Goal: Task Accomplishment & Management: Manage account settings

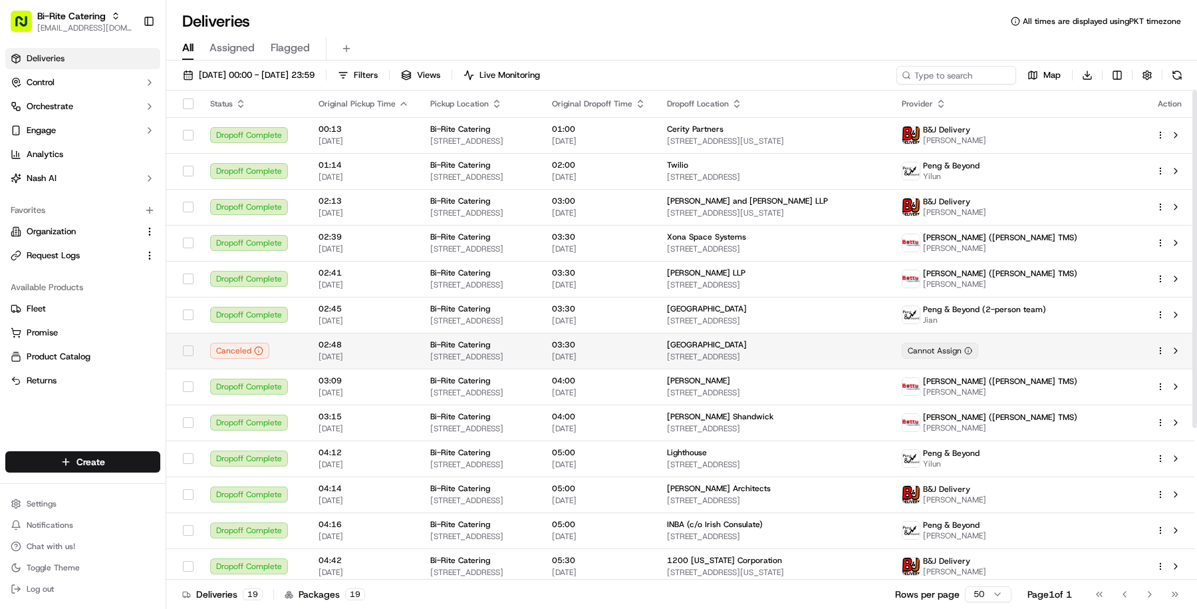
scroll to position [219, 0]
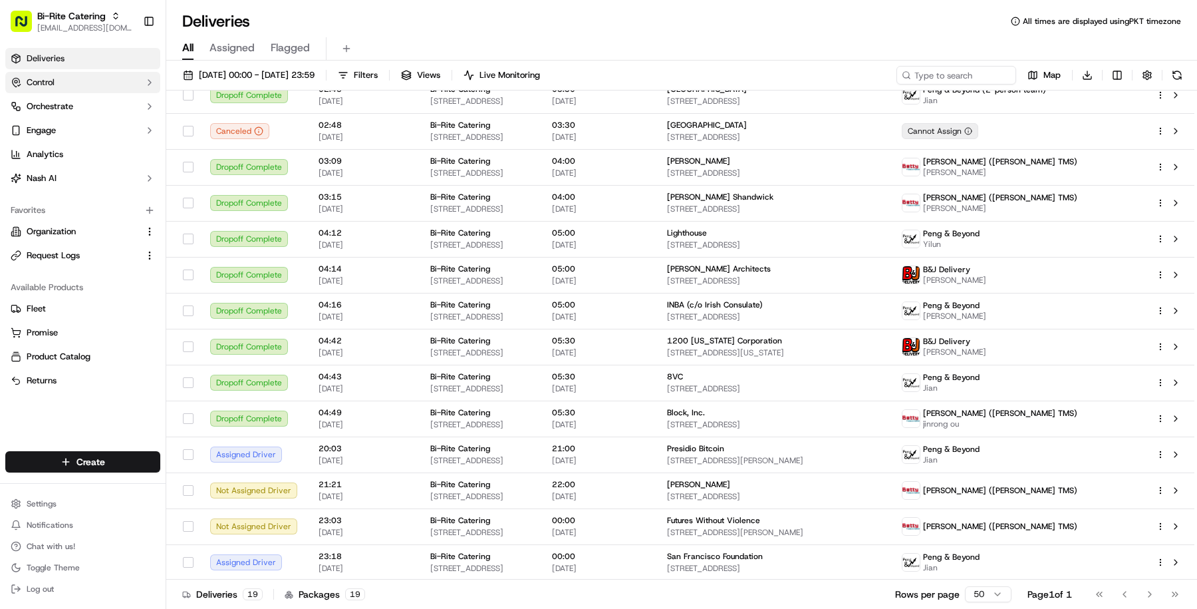
click at [52, 80] on span "Control" at bounding box center [41, 82] width 28 height 12
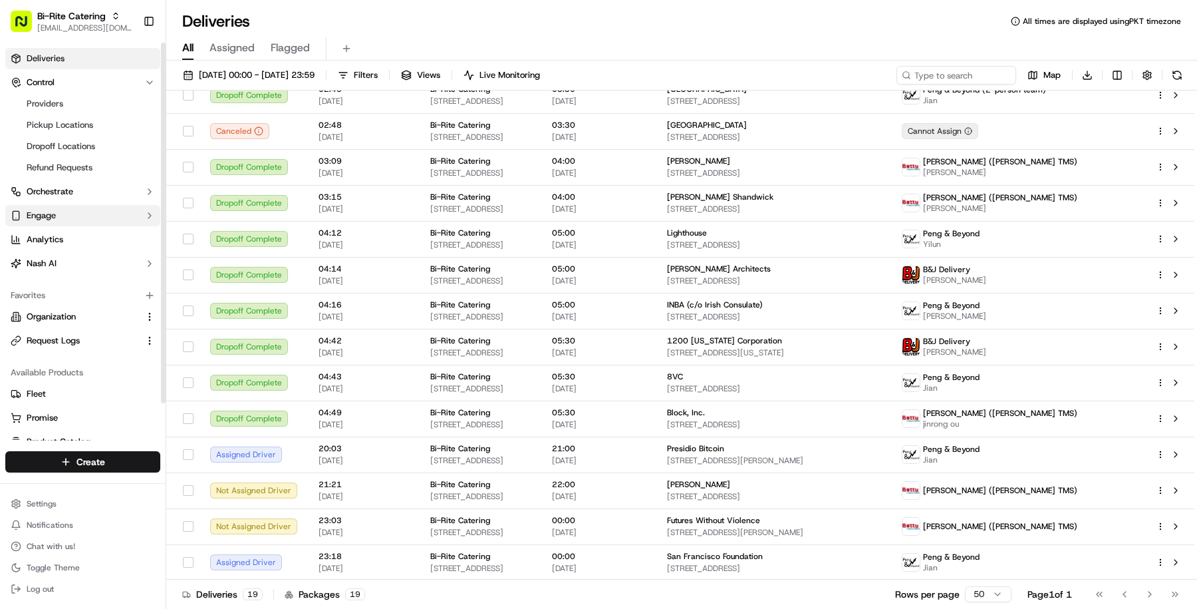
click at [76, 208] on button "Engage" at bounding box center [82, 215] width 155 height 21
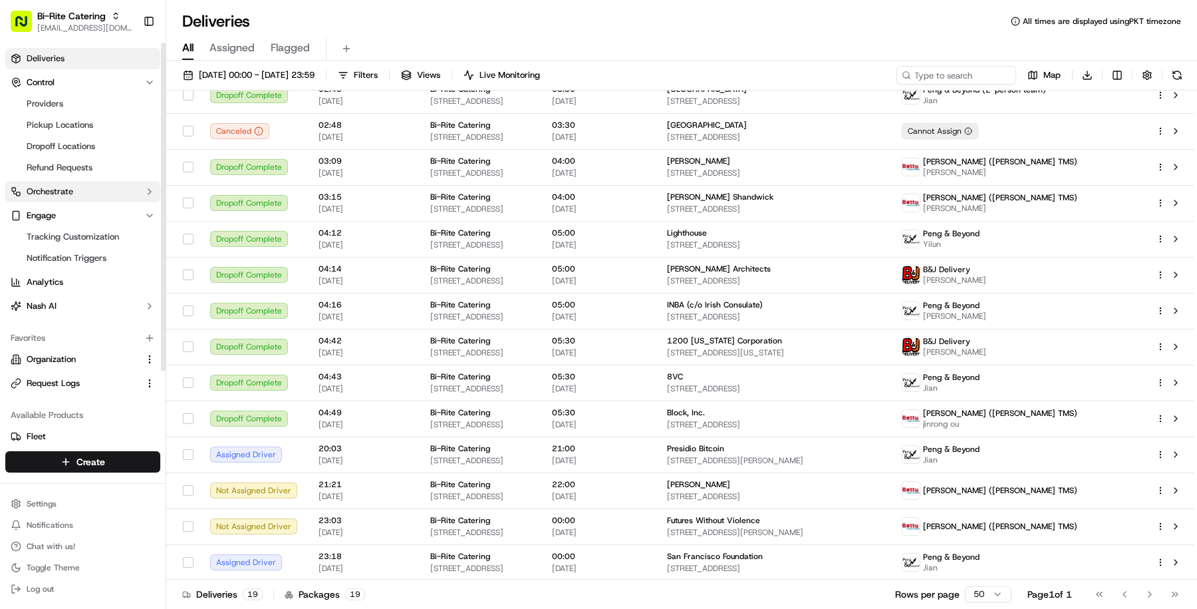
click at [93, 191] on button "Orchestrate" at bounding box center [82, 191] width 155 height 21
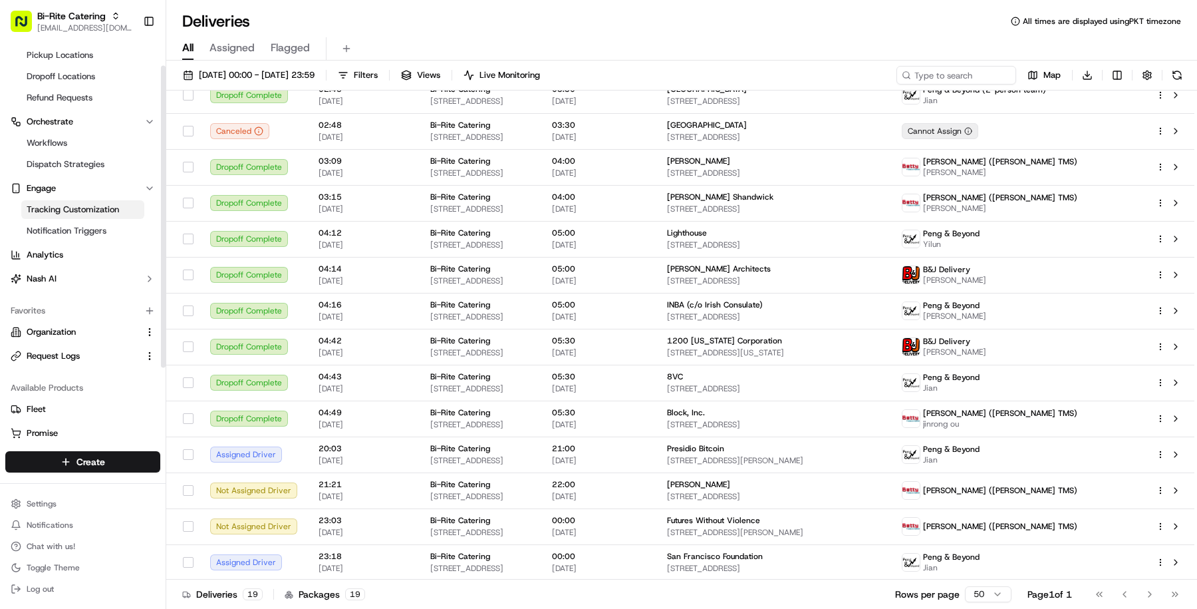
scroll to position [0, 0]
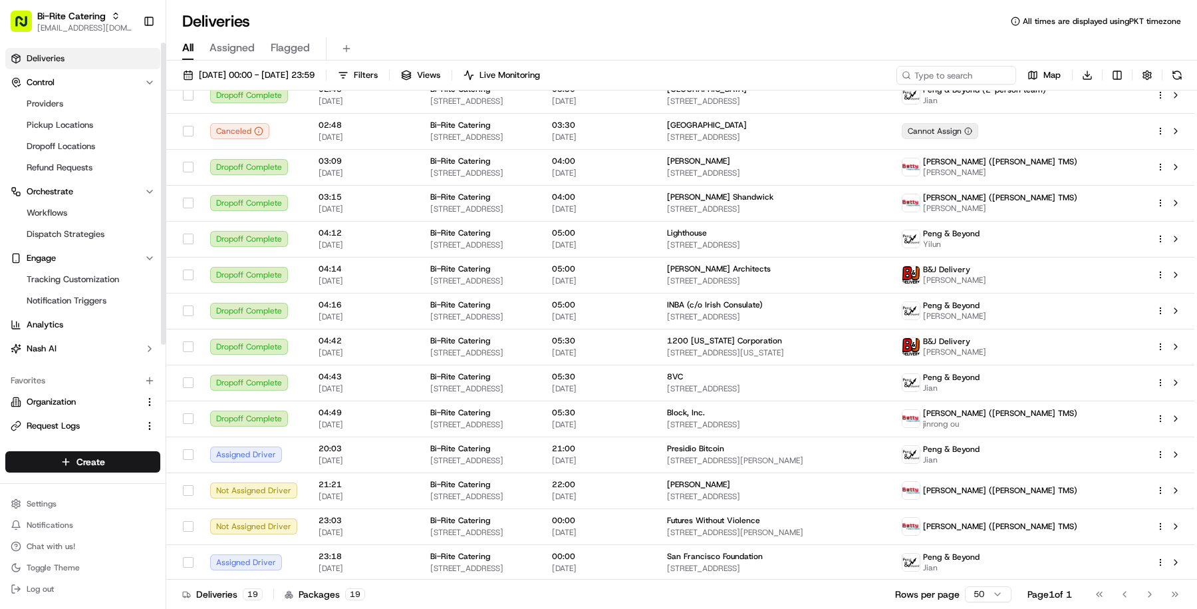
click at [101, 114] on ul "Providers Pickup Locations Dropoff Locations Refund Requests" at bounding box center [83, 135] width 136 height 85
click at [100, 122] on link "Pickup Locations" at bounding box center [82, 125] width 123 height 19
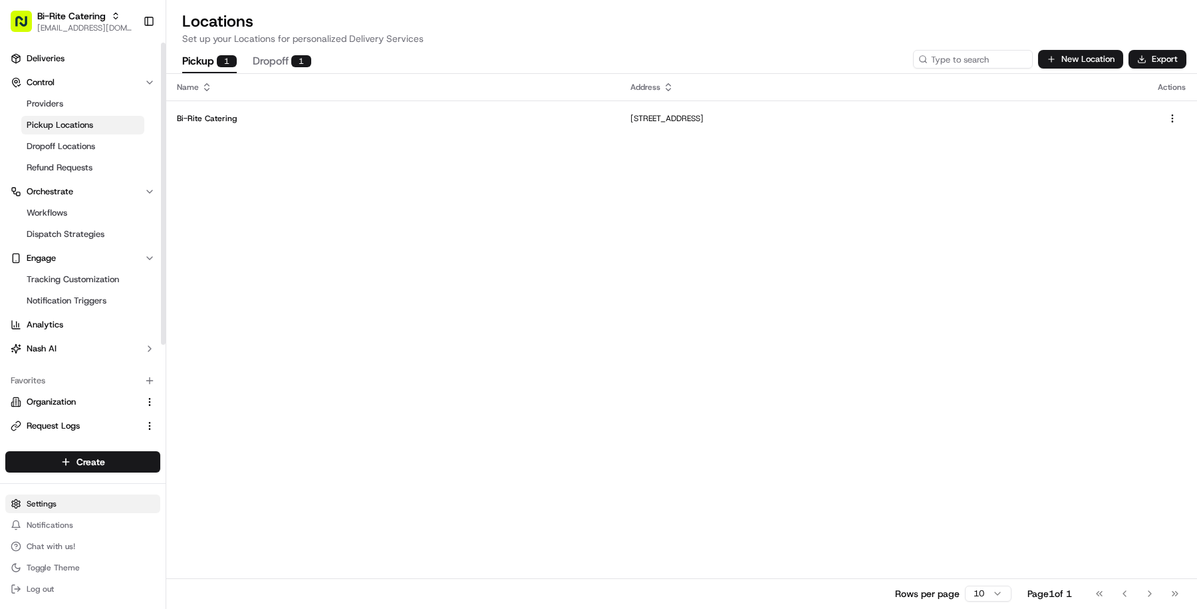
click at [77, 504] on html "Bi-Rite Catering [EMAIL_ADDRESS][DOMAIN_NAME] Toggle Sidebar Deliveries Control…" at bounding box center [598, 304] width 1197 height 609
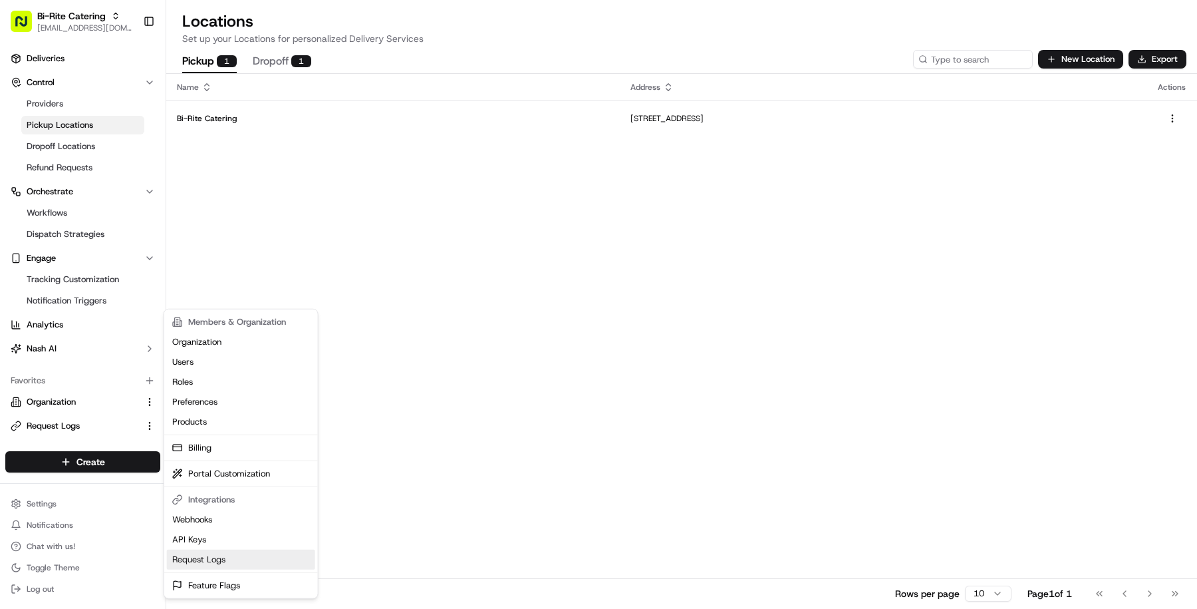
click at [210, 558] on link "Request Logs" at bounding box center [241, 559] width 148 height 20
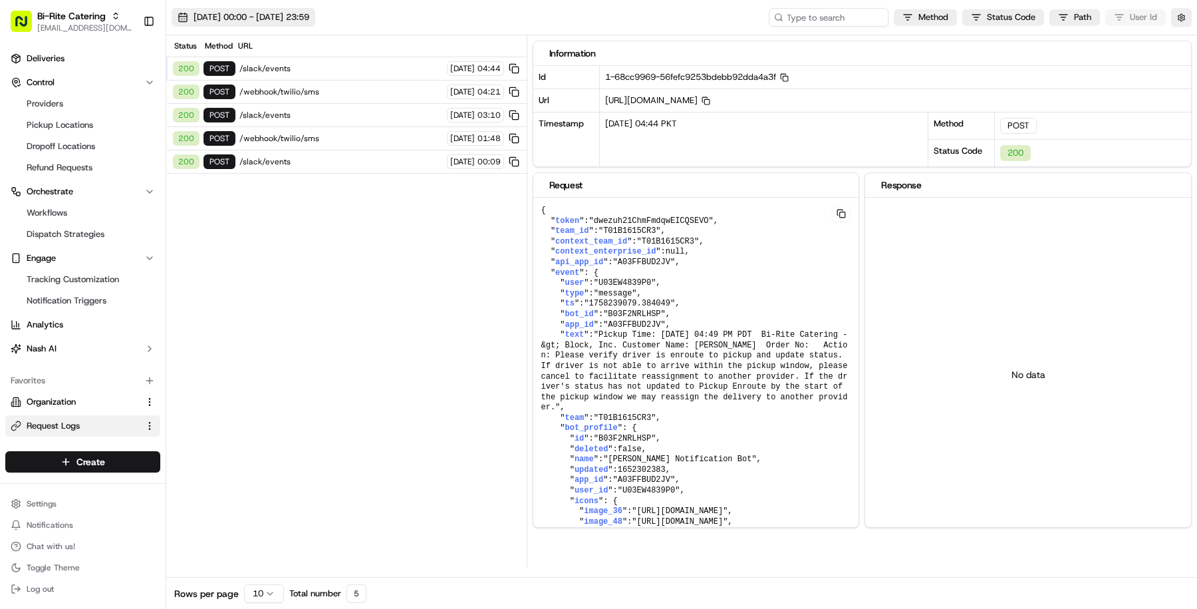
click at [315, 9] on button "[DATE] 00:00 - [DATE] 23:59" at bounding box center [244, 17] width 144 height 19
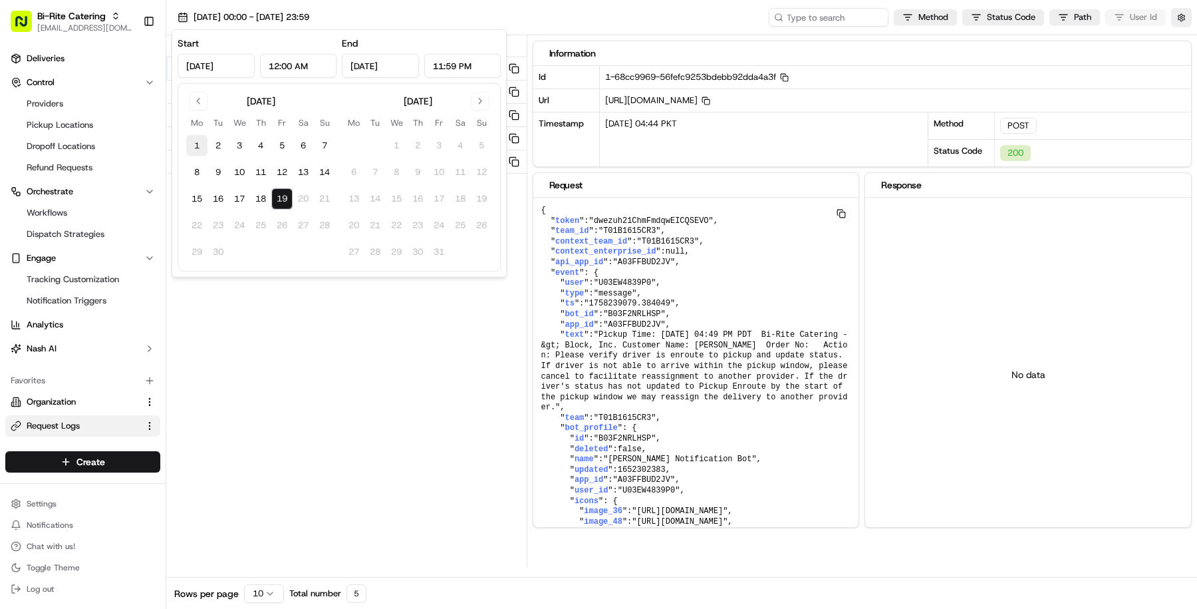
click at [196, 144] on button "1" at bounding box center [196, 145] width 21 height 21
type input "[DATE]"
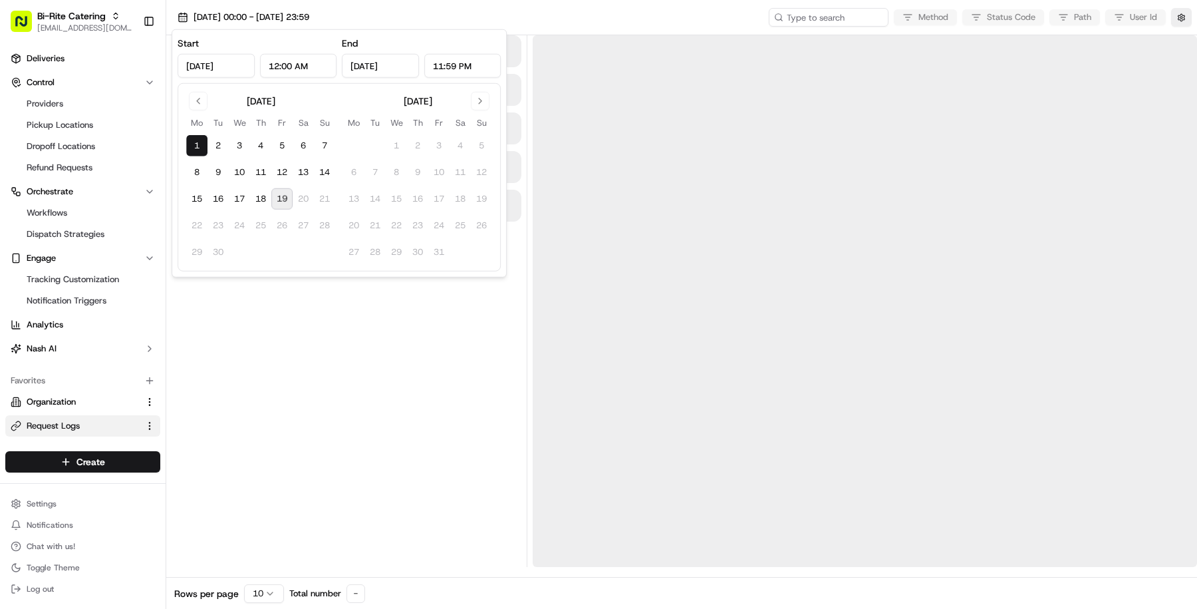
click at [289, 206] on button "19" at bounding box center [281, 198] width 21 height 21
type input "[DATE]"
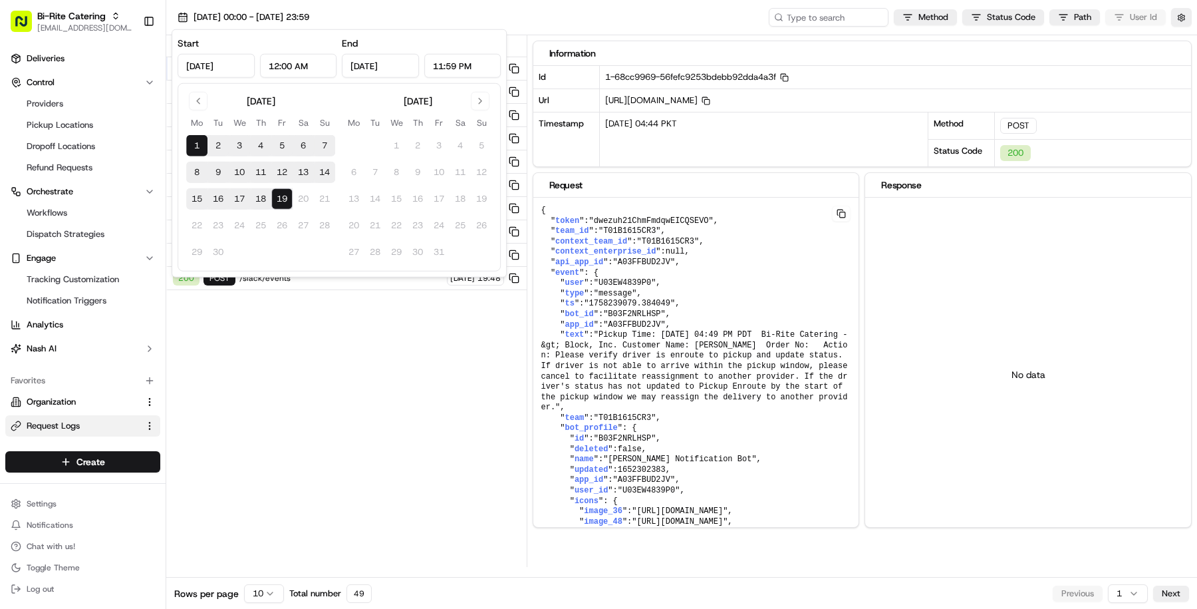
click at [325, 348] on div "Status Method URL 200 POST /slack/events [DATE] 04:44 200 POST /webhook/twilio/…" at bounding box center [346, 300] width 361 height 531
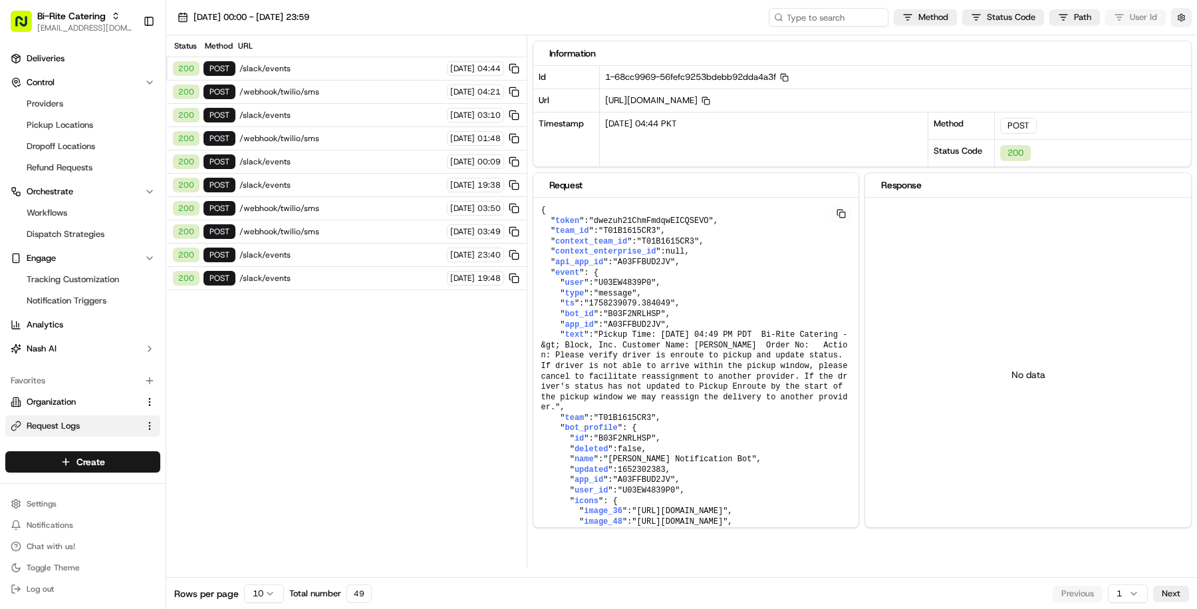
click at [1184, 15] on button "button" at bounding box center [1181, 17] width 21 height 19
click at [1010, 15] on html "Bi-Rite Catering [EMAIL_ADDRESS][DOMAIN_NAME] Toggle Sidebar Deliveries Control…" at bounding box center [598, 304] width 1197 height 609
click at [935, 20] on html "Bi-Rite Catering [EMAIL_ADDRESS][DOMAIN_NAME] Toggle Sidebar Deliveries Control…" at bounding box center [598, 304] width 1197 height 609
click at [909, 92] on html "Bi-Rite Catering [EMAIL_ADDRESS][DOMAIN_NAME] Toggle Sidebar Deliveries Control…" at bounding box center [598, 304] width 1197 height 609
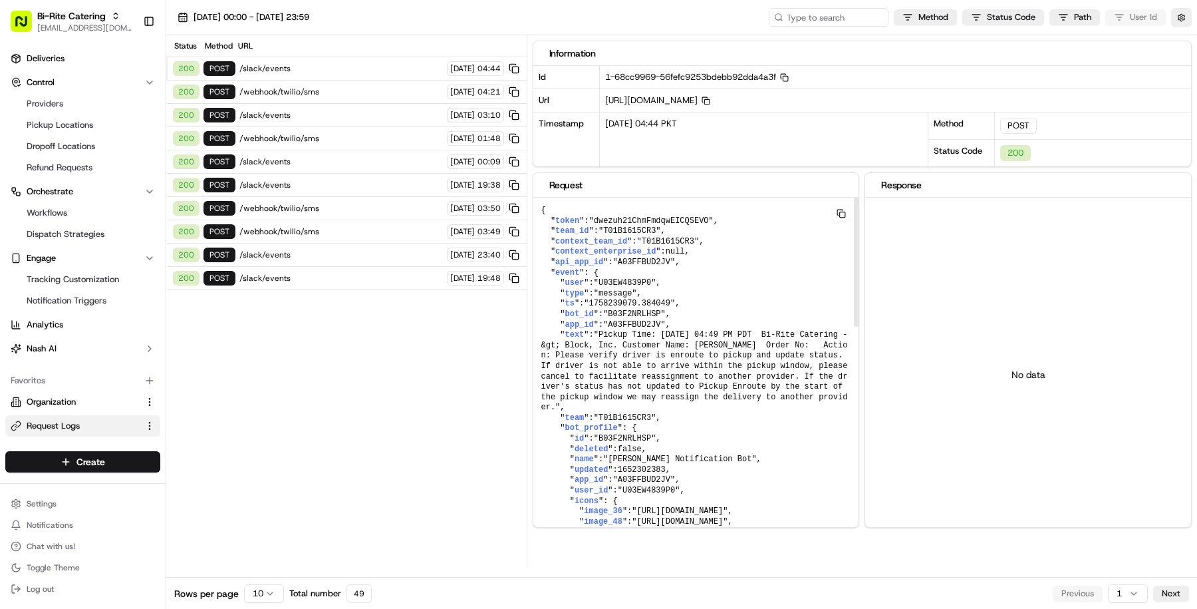
click at [267, 587] on html "Bi-Rite Catering [EMAIL_ADDRESS][DOMAIN_NAME] Toggle Sidebar Deliveries Control…" at bounding box center [598, 304] width 1197 height 609
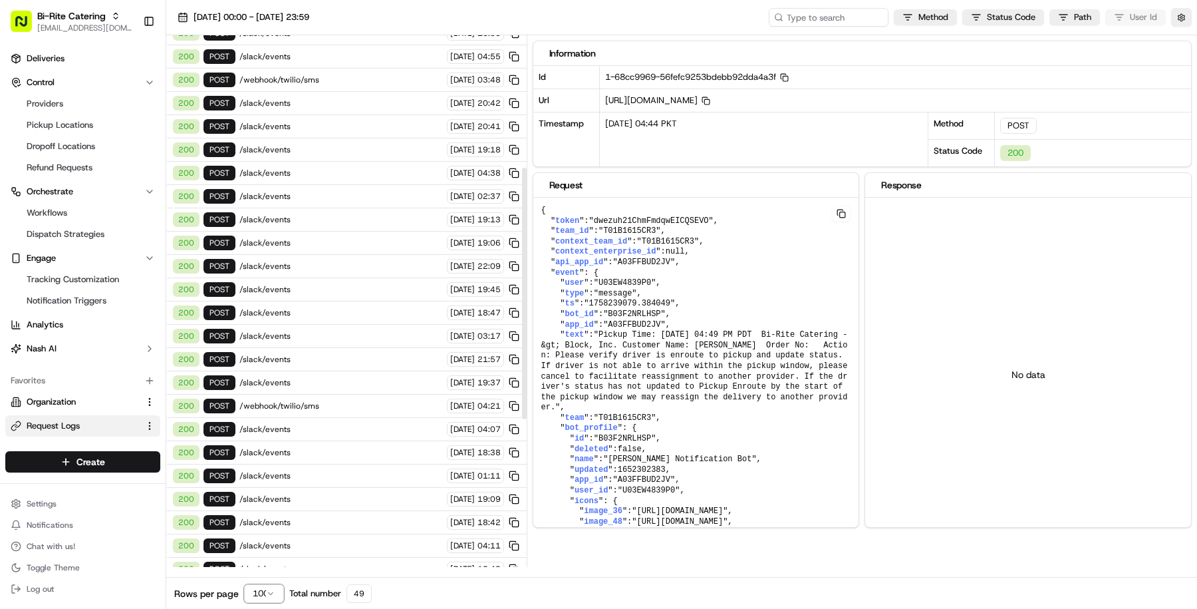
scroll to position [593, 0]
click at [321, 472] on span "/webhook/twilio/sms" at bounding box center [341, 477] width 204 height 11
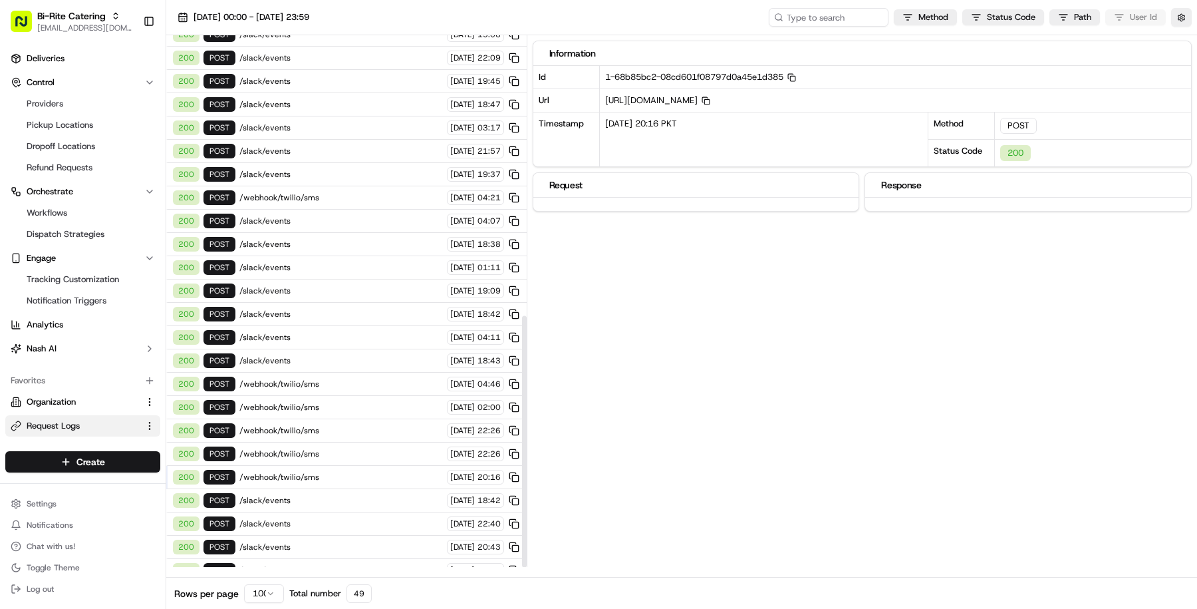
click at [321, 442] on div "200 POST /webhook/twilio/sms [DATE] 22:26" at bounding box center [346, 453] width 361 height 23
click at [321, 396] on div "200 POST /webhook/twilio/sms [DATE] 02:00" at bounding box center [346, 407] width 361 height 23
click at [326, 378] on span "/webhook/twilio/sms" at bounding box center [341, 383] width 204 height 11
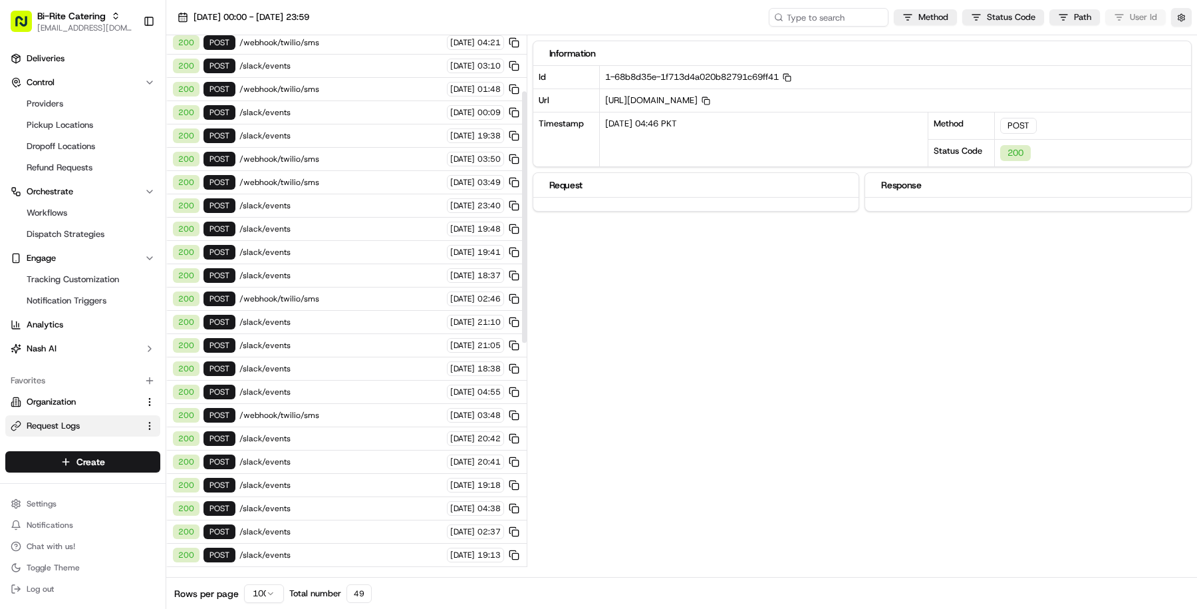
scroll to position [0, 0]
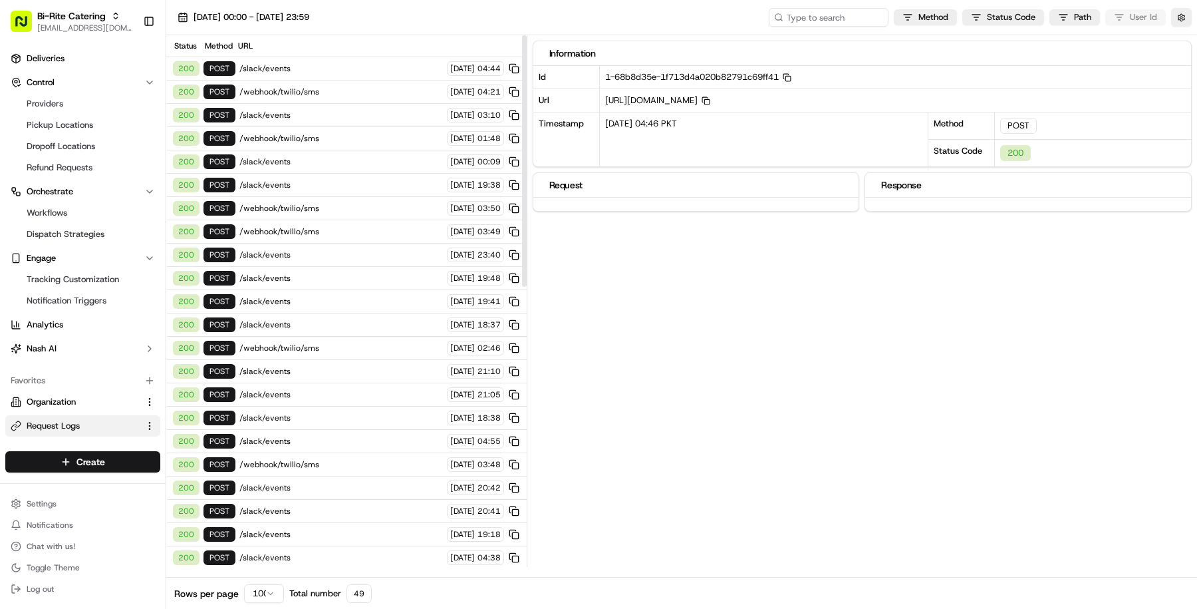
click at [323, 203] on span "/webhook/twilio/sms" at bounding box center [341, 208] width 204 height 11
click at [325, 257] on div "200 POST /slack/events [DATE] 23:40" at bounding box center [346, 254] width 361 height 23
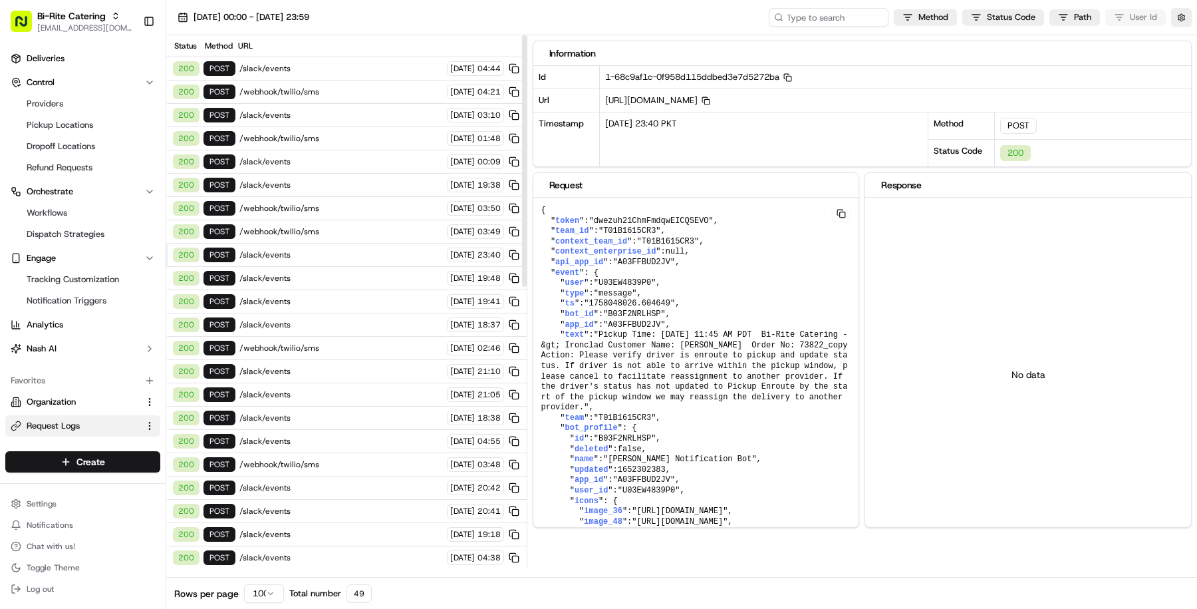
click at [321, 343] on span "/webhook/twilio/sms" at bounding box center [341, 348] width 204 height 11
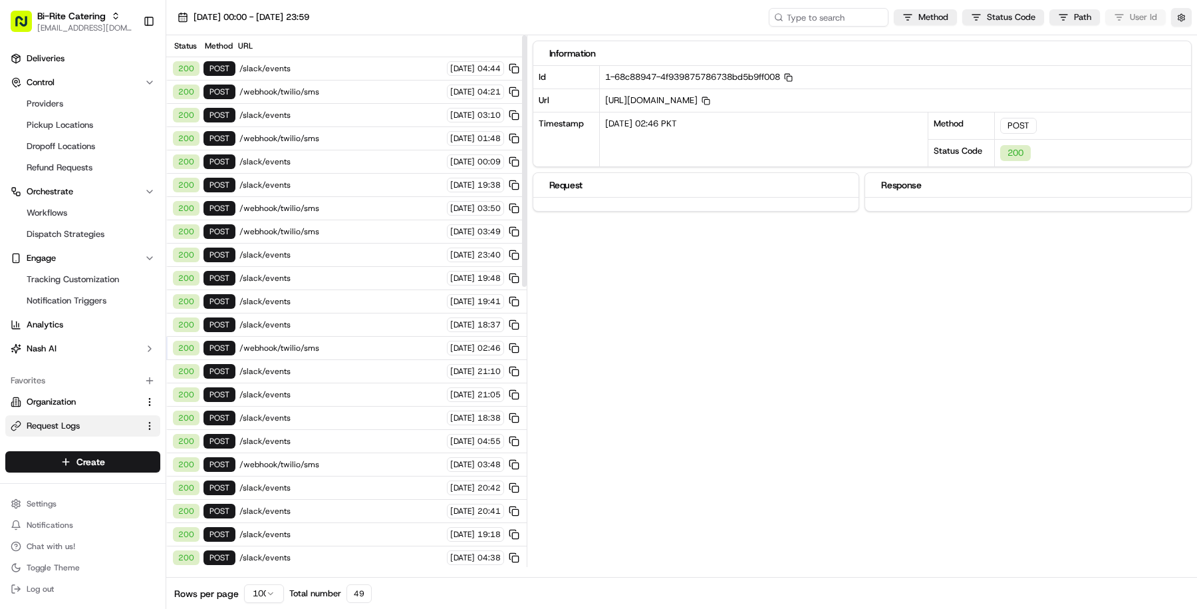
click at [322, 300] on div "200 POST /slack/events [DATE] 19:41" at bounding box center [346, 301] width 361 height 23
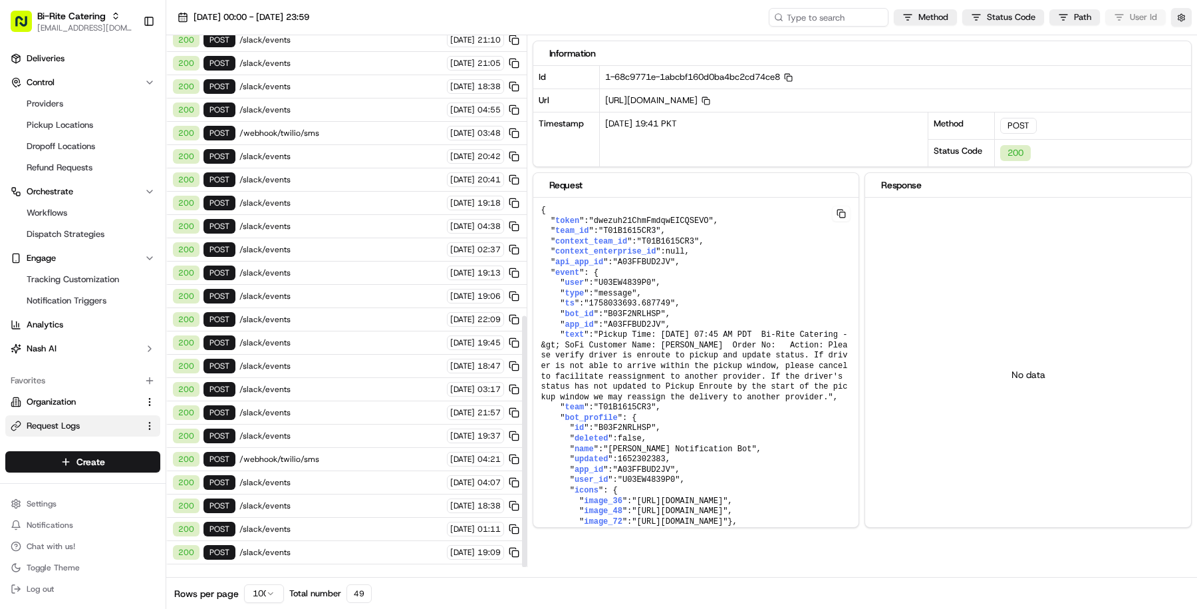
scroll to position [593, 0]
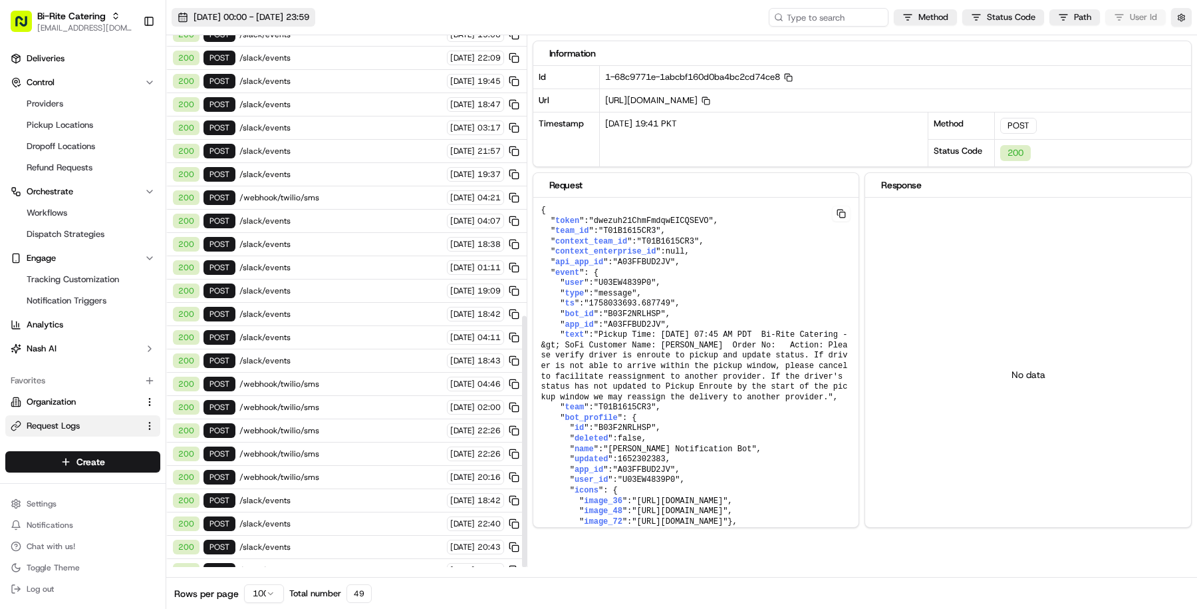
click at [309, 13] on span "[DATE] 00:00 - [DATE] 23:59" at bounding box center [252, 17] width 116 height 12
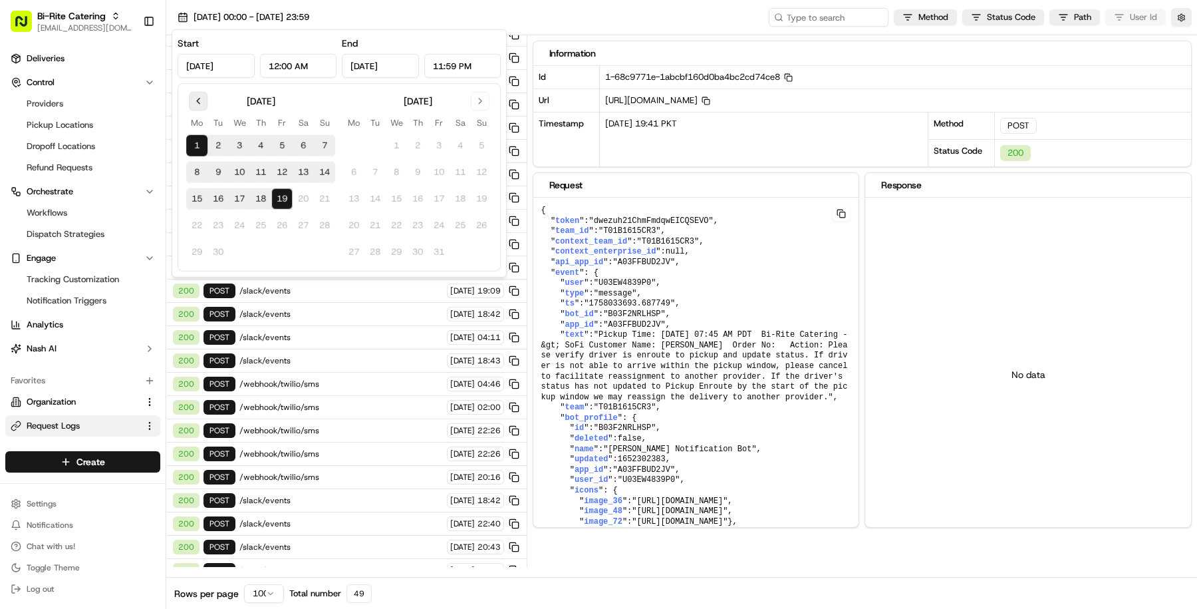
click at [200, 102] on button "Go to previous month" at bounding box center [198, 101] width 19 height 19
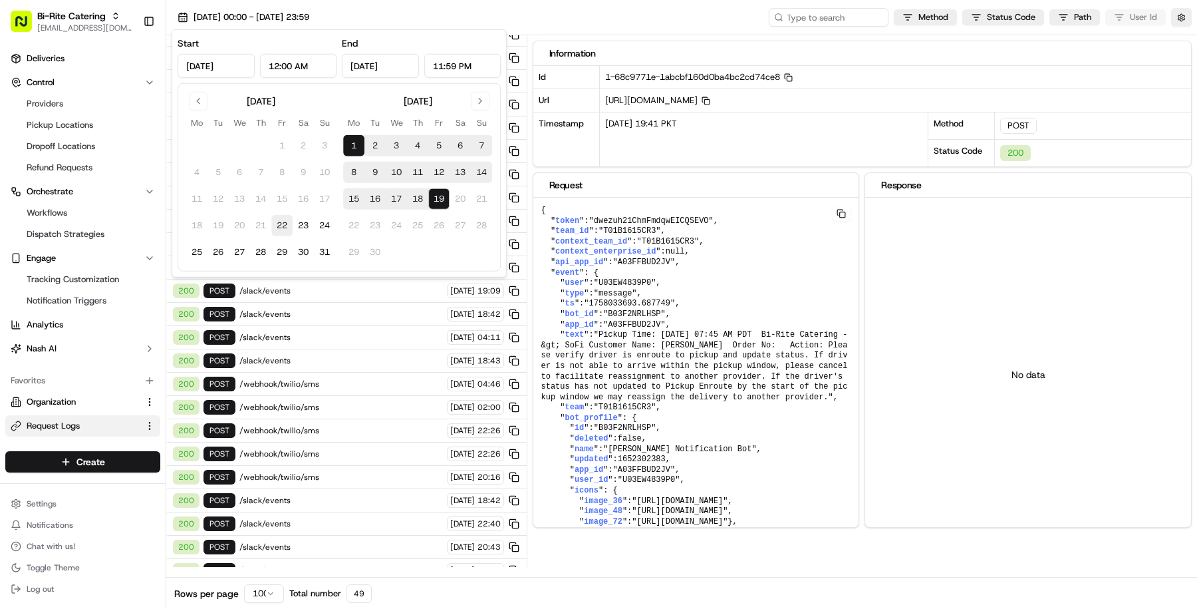
click at [276, 217] on button "22" at bounding box center [281, 225] width 21 height 21
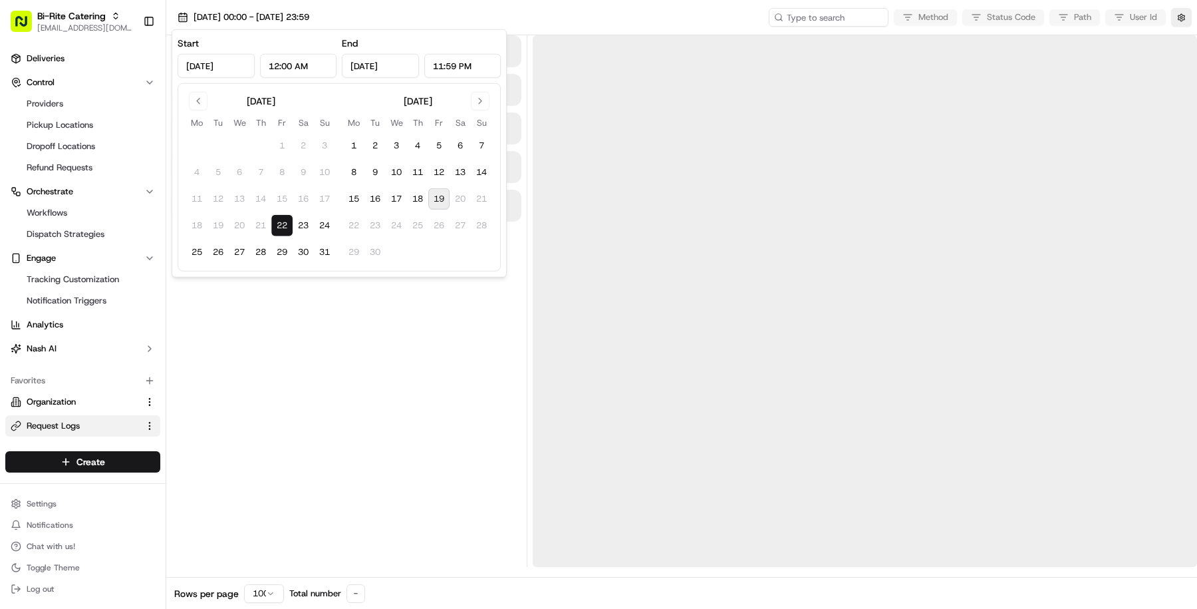
type input "[DATE]"
click at [432, 199] on button "19" at bounding box center [438, 198] width 21 height 21
type input "[DATE]"
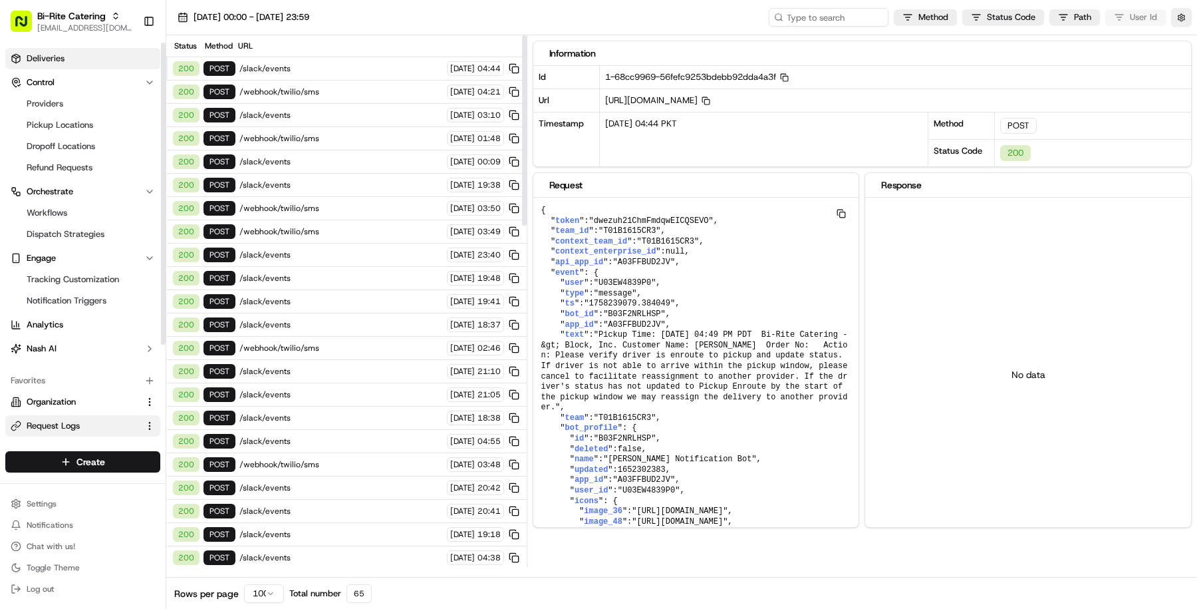
click at [41, 53] on span "Deliveries" at bounding box center [46, 59] width 38 height 12
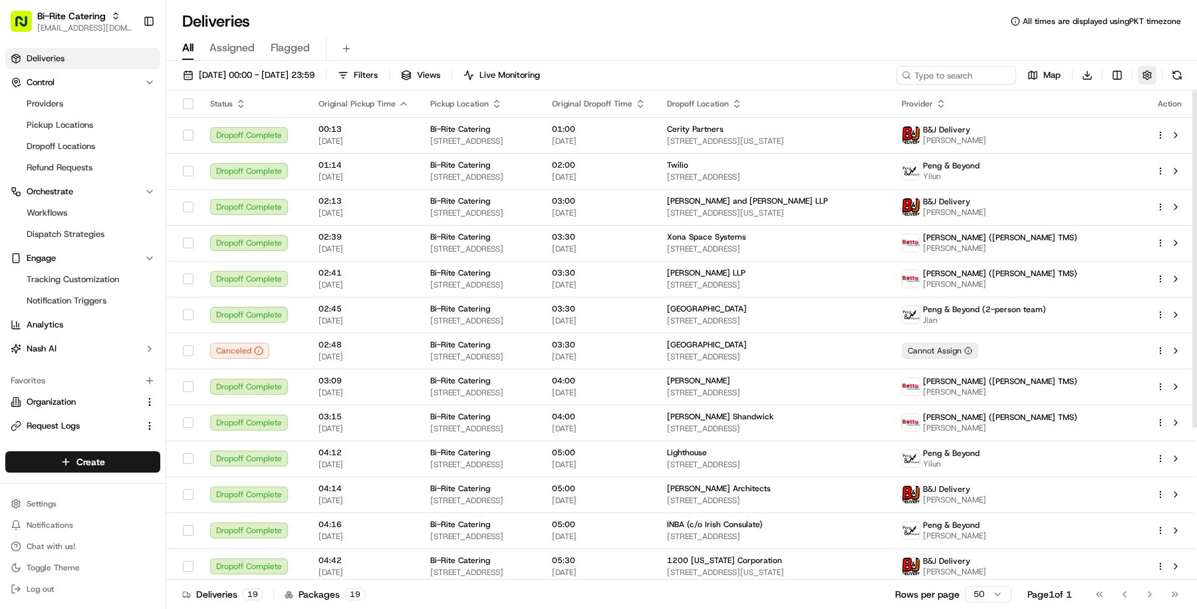
click at [1151, 82] on button "button" at bounding box center [1147, 75] width 19 height 19
click at [1125, 47] on div "All Assigned Flagged" at bounding box center [681, 48] width 1031 height 23
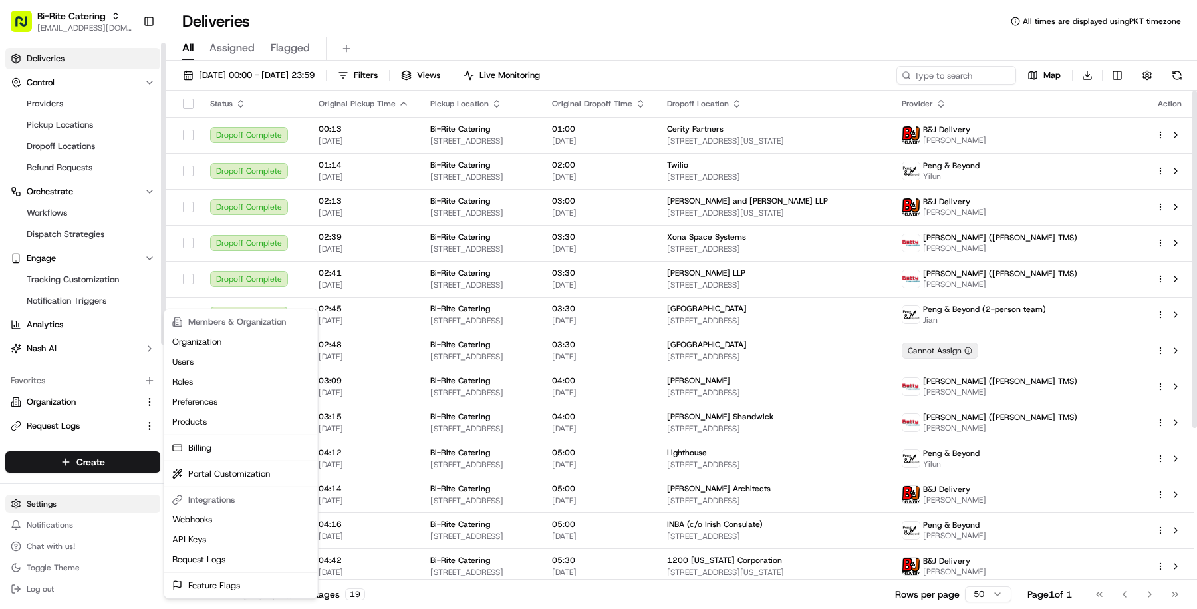
click at [9, 507] on html "Bi-Rite Catering [EMAIL_ADDRESS][DOMAIN_NAME] Toggle Sidebar Deliveries Control…" at bounding box center [598, 304] width 1197 height 609
click at [98, 510] on html "Bi-Rite Catering [EMAIL_ADDRESS][DOMAIN_NAME] Toggle Sidebar Deliveries Control…" at bounding box center [598, 304] width 1197 height 609
click at [98, 509] on html "Bi-Rite Catering [EMAIL_ADDRESS][DOMAIN_NAME] Toggle Sidebar Deliveries Control…" at bounding box center [598, 304] width 1197 height 609
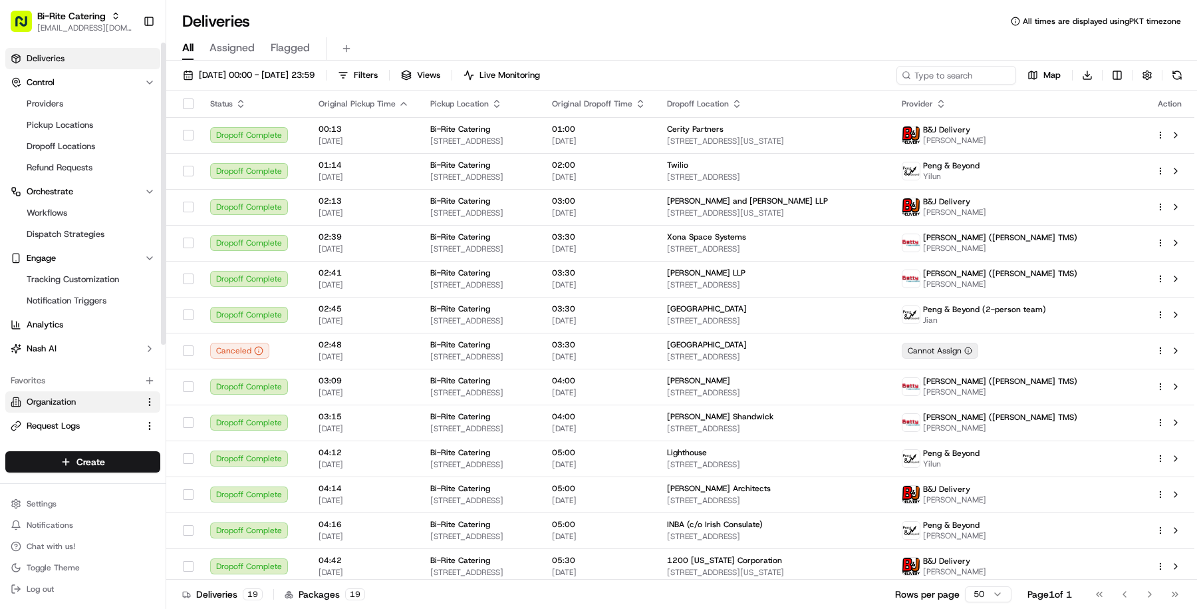
click at [93, 405] on link "Organization" at bounding box center [75, 402] width 128 height 12
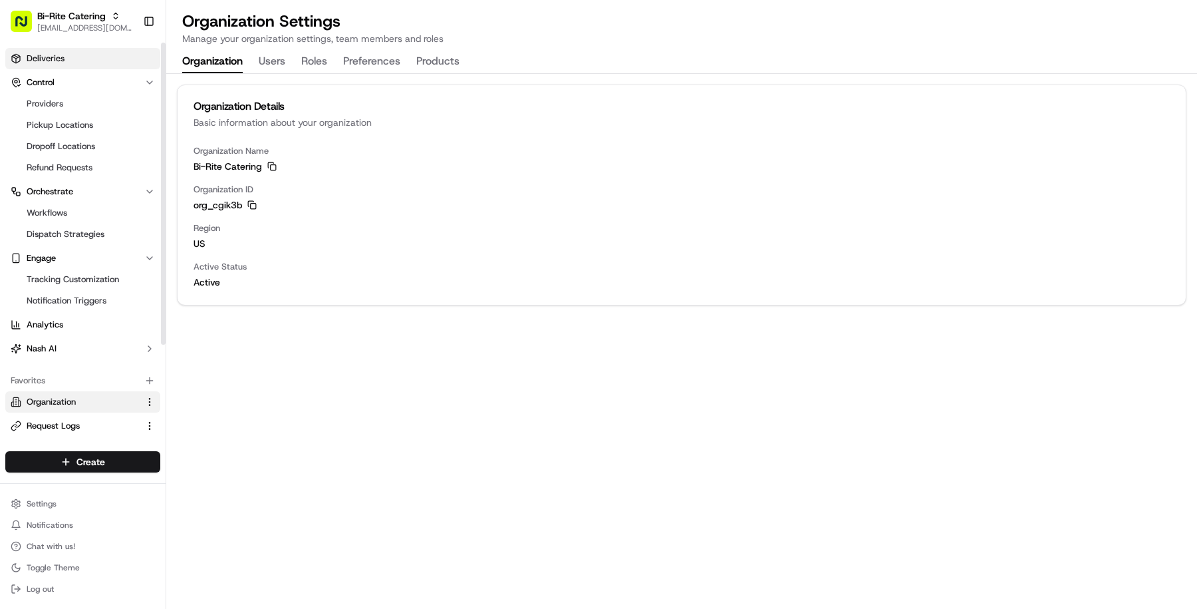
click at [101, 49] on link "Deliveries" at bounding box center [82, 58] width 155 height 21
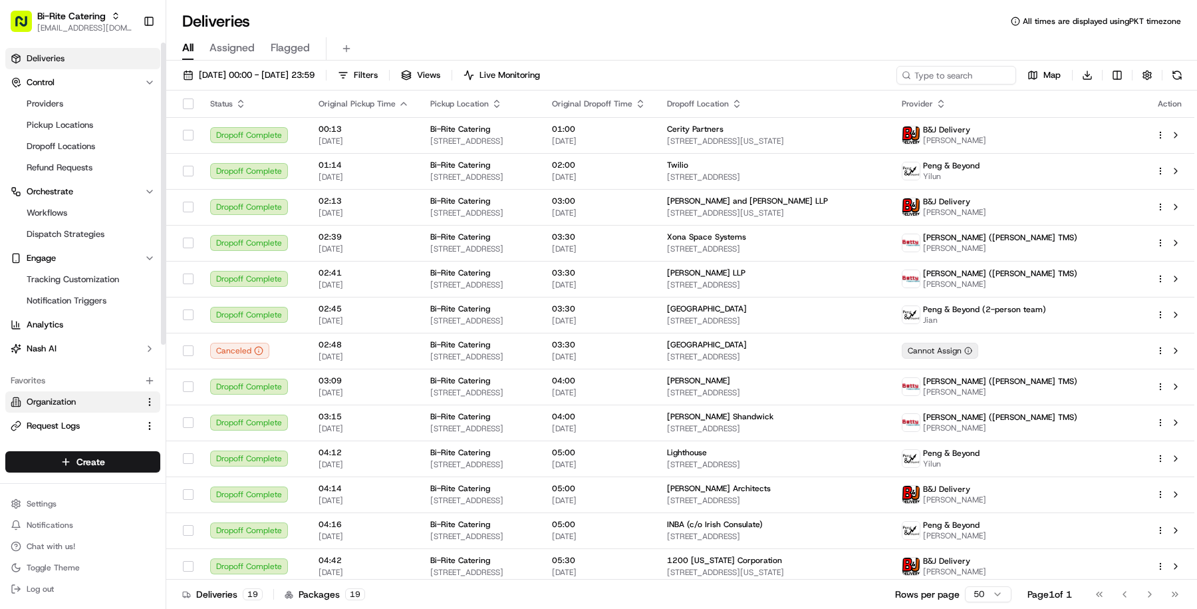
click at [83, 400] on link "Organization" at bounding box center [75, 402] width 128 height 12
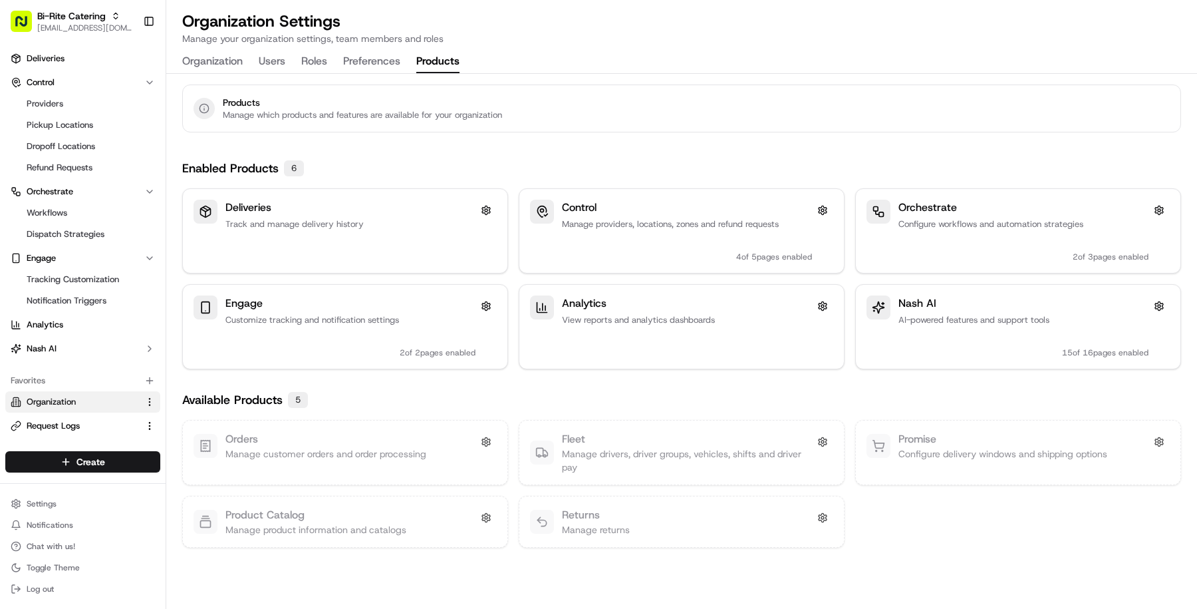
click at [450, 61] on button "Products" at bounding box center [437, 62] width 43 height 23
click at [487, 440] on button at bounding box center [486, 441] width 21 height 21
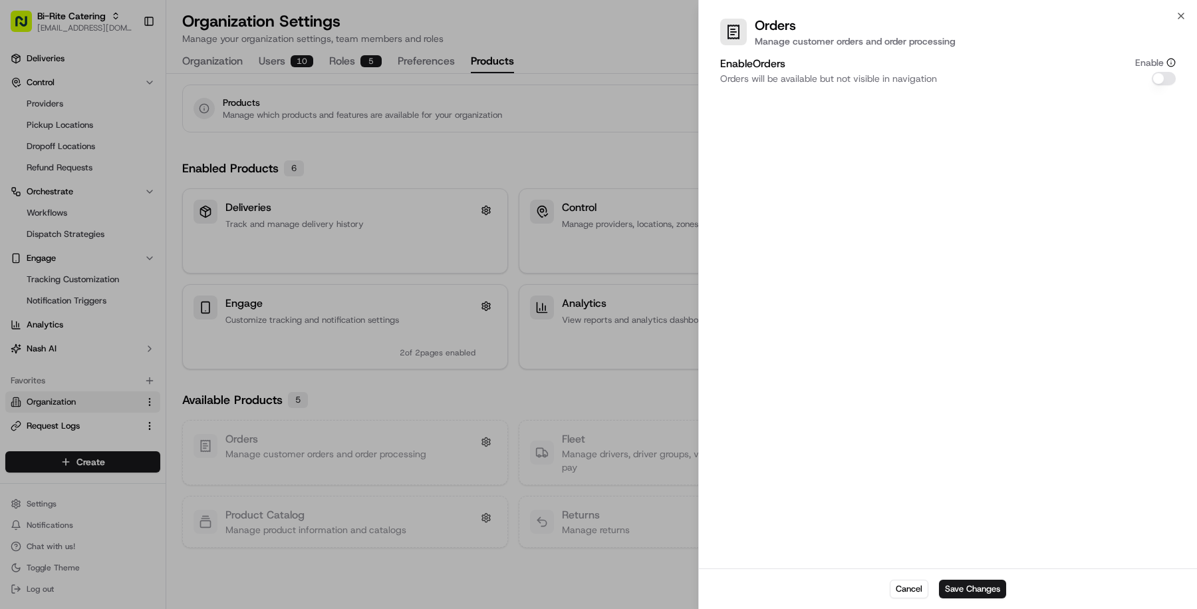
click at [1162, 76] on button "Enable Orders" at bounding box center [1164, 78] width 24 height 13
click at [1171, 78] on button "button" at bounding box center [1164, 78] width 24 height 13
click at [1066, 80] on button "Enable Orders" at bounding box center [1066, 78] width 24 height 13
click at [1171, 75] on button "Enable Orders" at bounding box center [1164, 78] width 24 height 13
click at [1171, 76] on button "button" at bounding box center [1164, 78] width 24 height 13
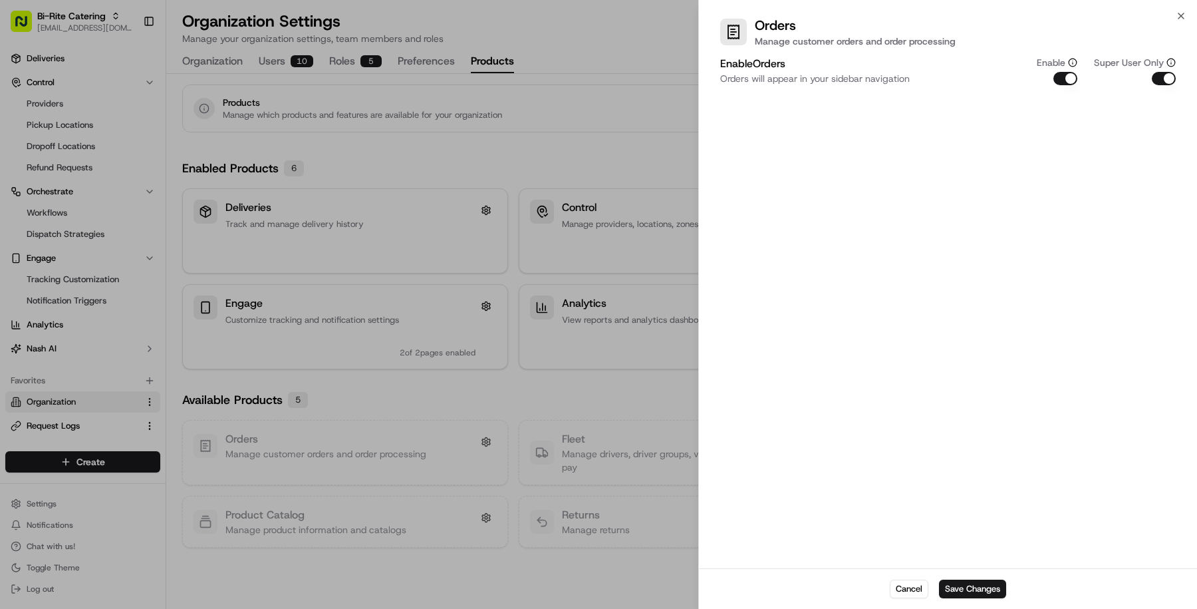
click at [990, 578] on div "Cancel Save Changes" at bounding box center [948, 588] width 498 height 41
click at [987, 589] on button "Save Changes" at bounding box center [972, 588] width 67 height 19
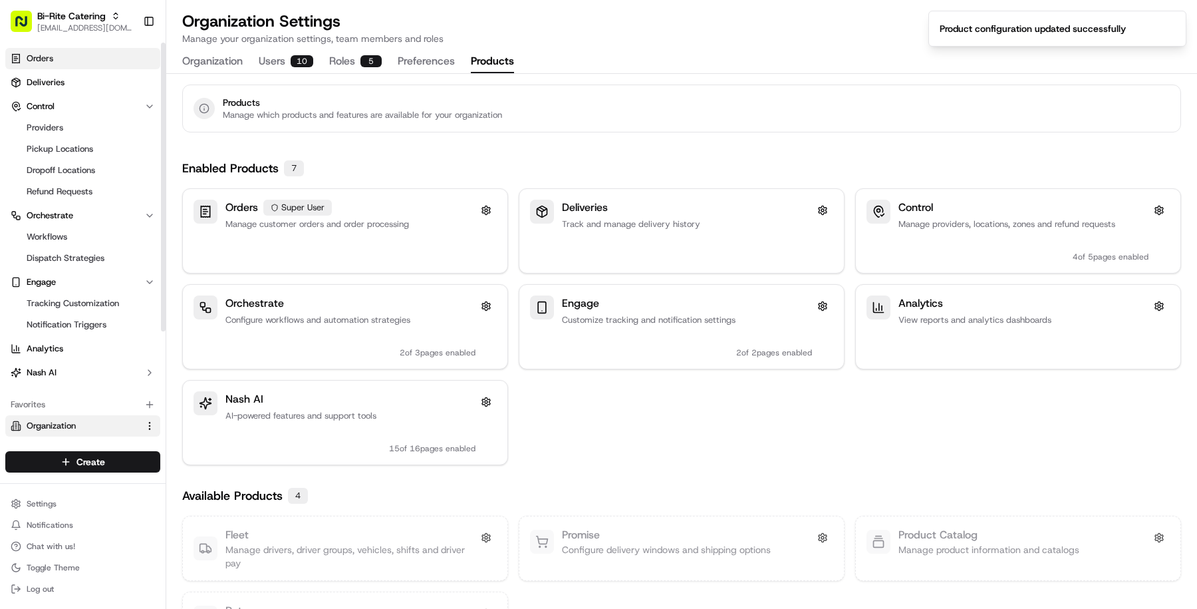
click at [88, 61] on link "Orders" at bounding box center [82, 58] width 155 height 21
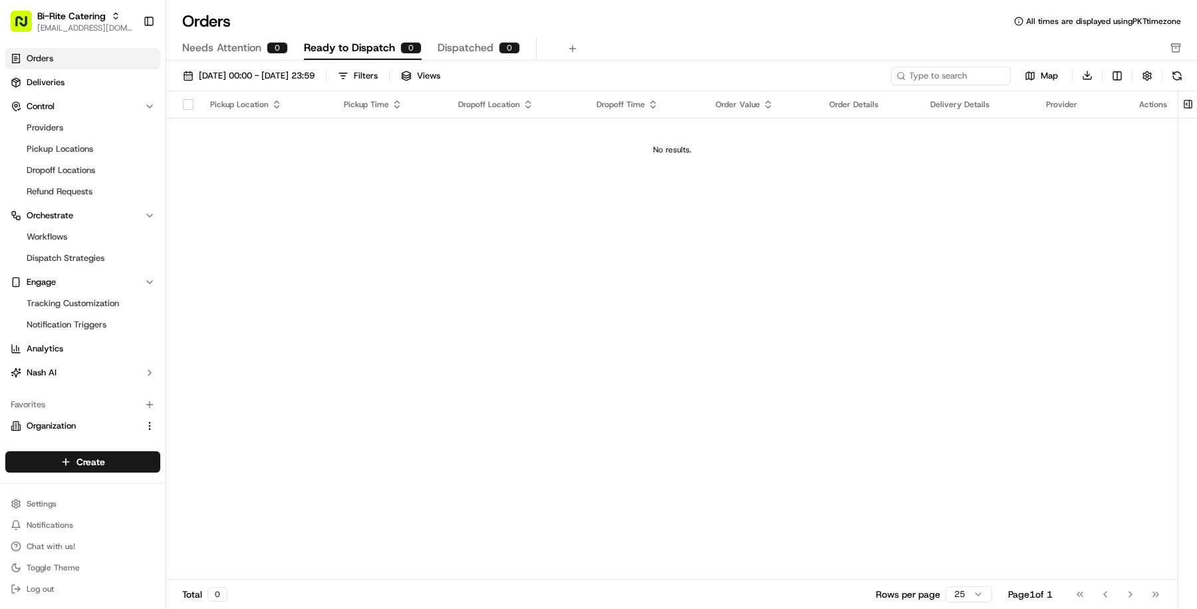
click at [1183, 44] on div "Needs Attention 0 Ready to Dispatch 0 Dispatched 0" at bounding box center [681, 48] width 1031 height 23
click at [1191, 100] on button at bounding box center [1188, 104] width 22 height 27
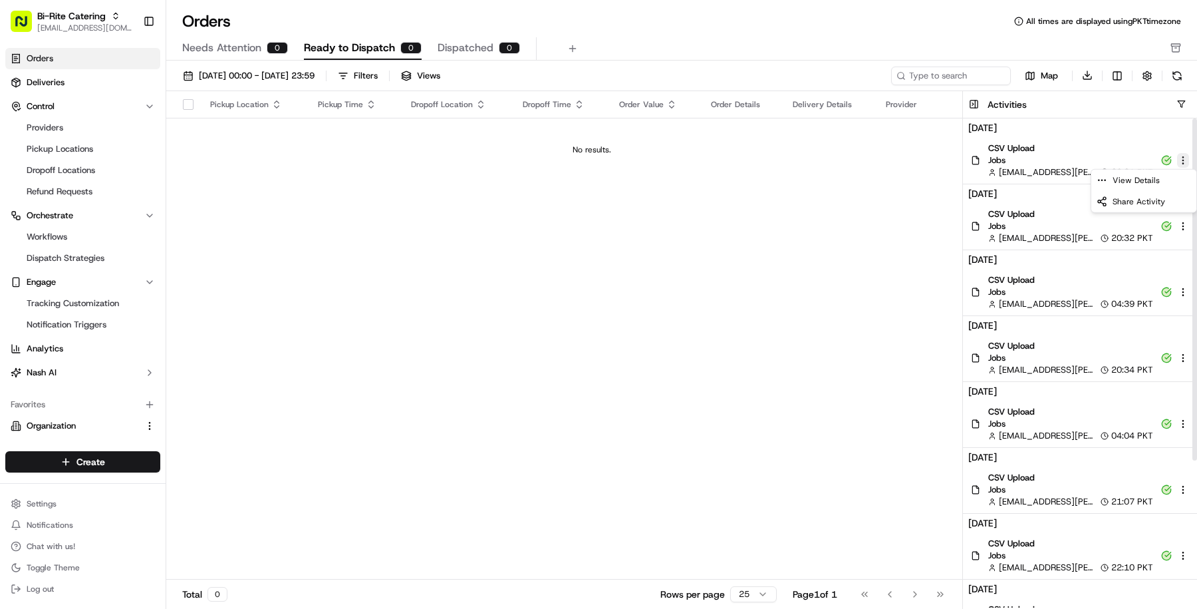
click at [1188, 157] on html "Bi-Rite Catering [EMAIL_ADDRESS][DOMAIN_NAME] Toggle Sidebar Orders Deliveries …" at bounding box center [598, 304] width 1197 height 609
click at [1161, 174] on div "View Details" at bounding box center [1144, 180] width 105 height 21
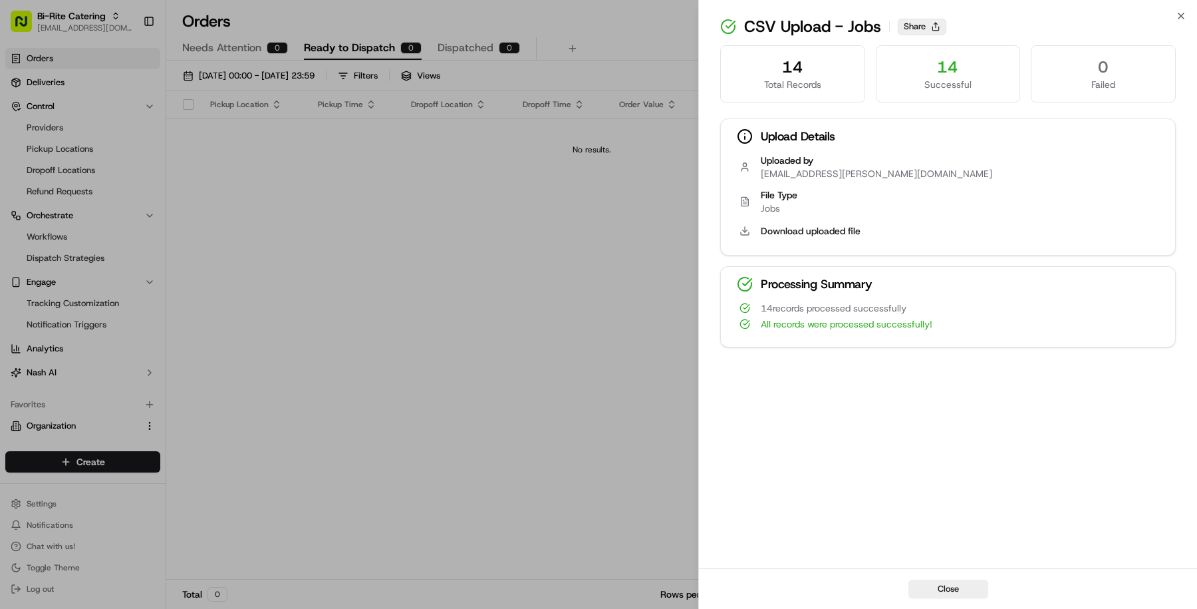
click at [923, 25] on button "Share" at bounding box center [922, 27] width 49 height 16
click at [831, 227] on button "Download uploaded file" at bounding box center [811, 230] width 100 height 13
